Goal: Transaction & Acquisition: Subscribe to service/newsletter

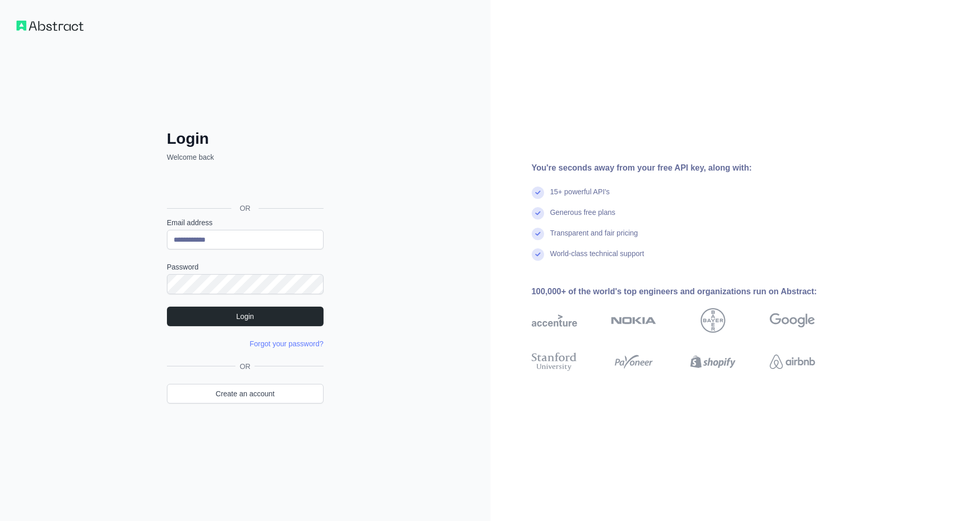
click at [232, 309] on button "Login" at bounding box center [245, 317] width 157 height 20
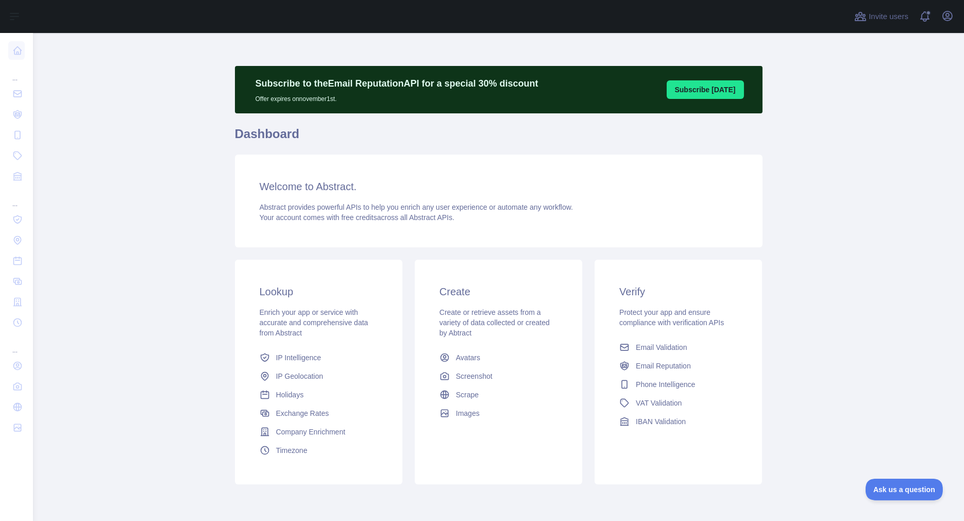
scroll to position [39, 0]
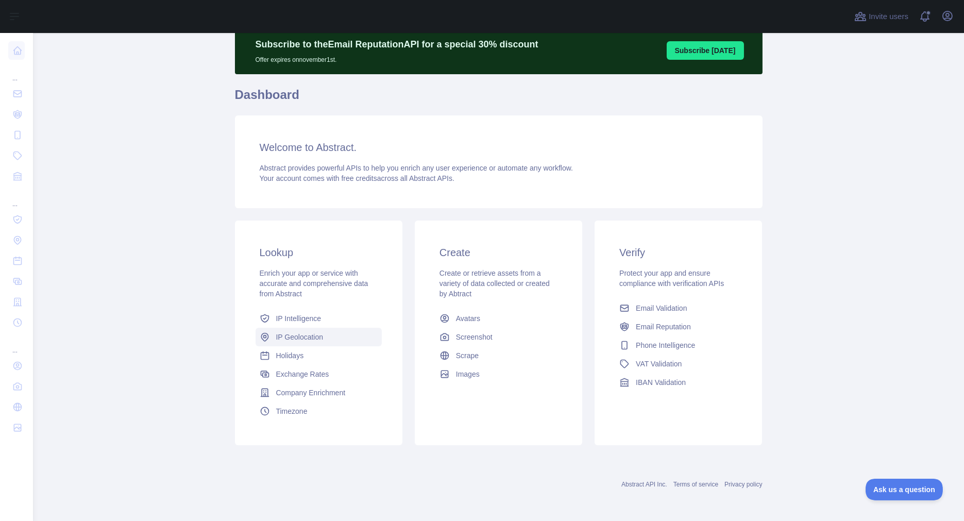
click at [300, 336] on span "IP Geolocation" at bounding box center [299, 337] width 47 height 10
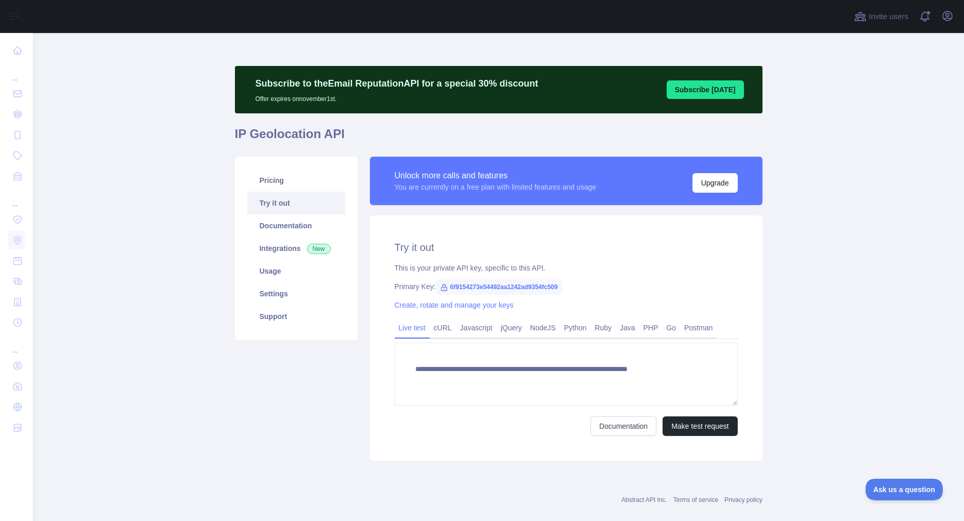
type textarea "**********"
click at [264, 183] on link "Pricing" at bounding box center [296, 180] width 98 height 23
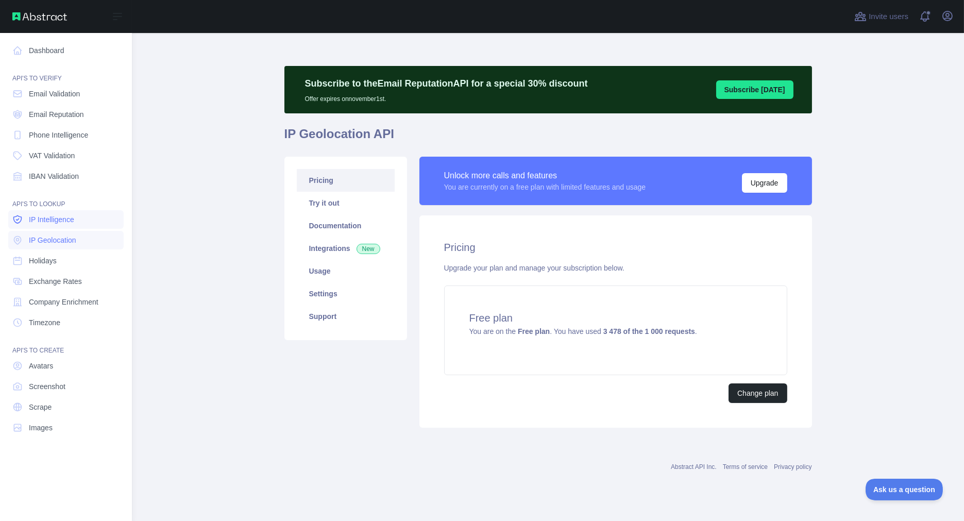
click at [62, 220] on span "IP Intelligence" at bounding box center [51, 219] width 45 height 10
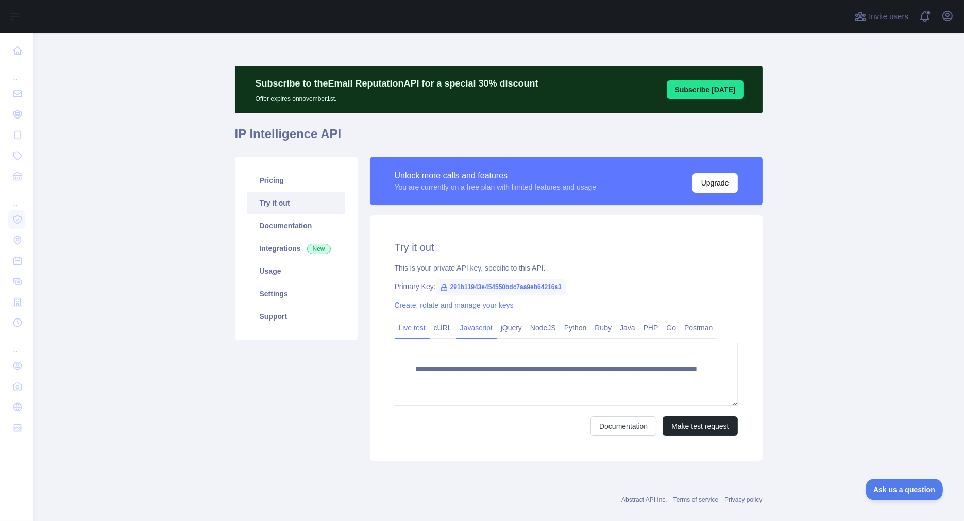
click at [473, 327] on link "Javascript" at bounding box center [476, 328] width 41 height 16
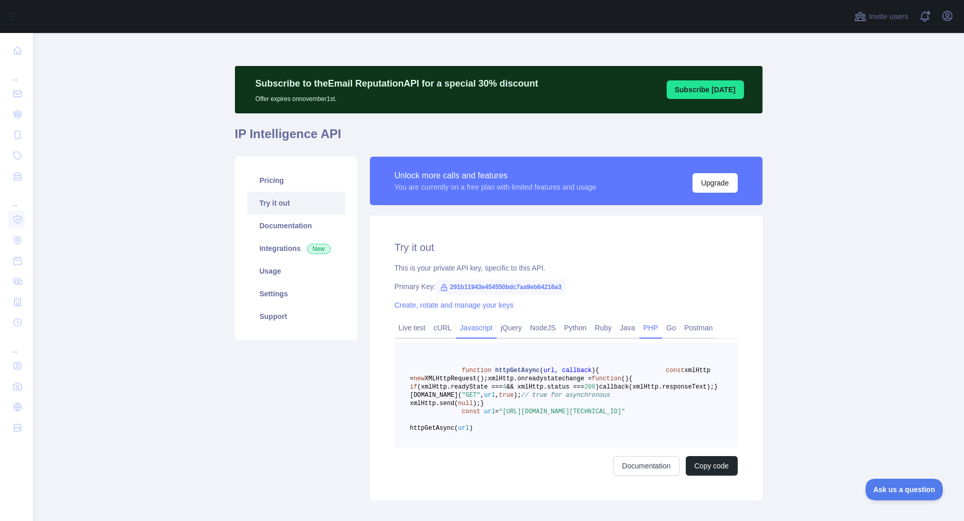
click at [641, 328] on link "PHP" at bounding box center [651, 328] width 23 height 16
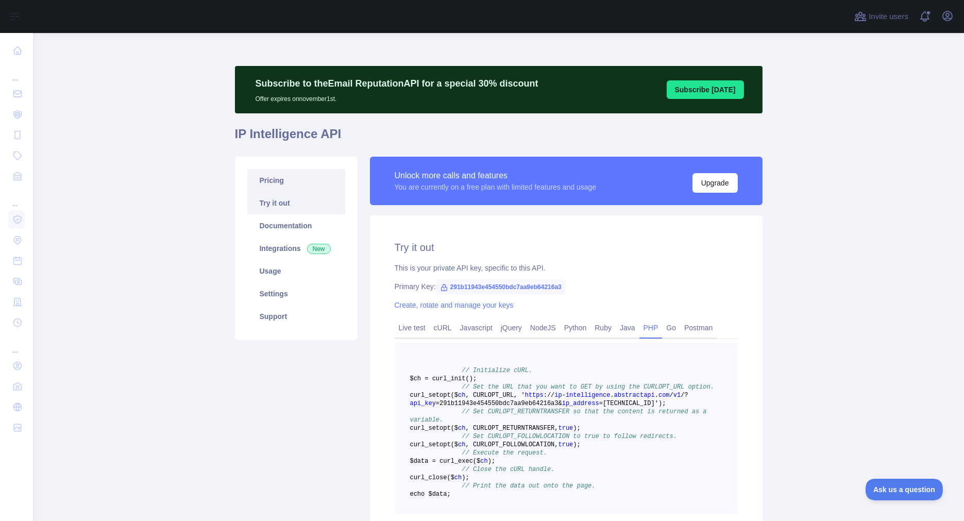
click at [260, 181] on link "Pricing" at bounding box center [296, 180] width 98 height 23
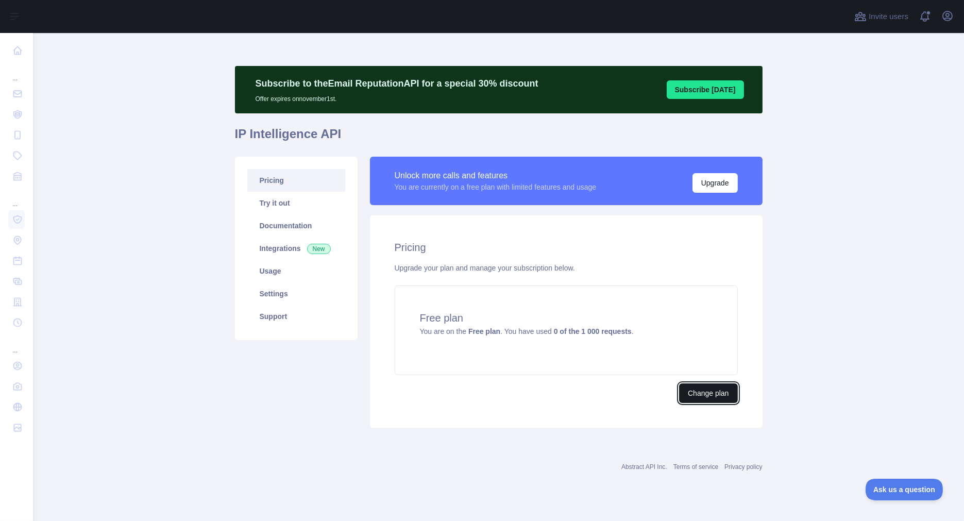
click at [703, 398] on button "Change plan" at bounding box center [708, 393] width 58 height 20
